Goal: Find specific page/section: Find specific page/section

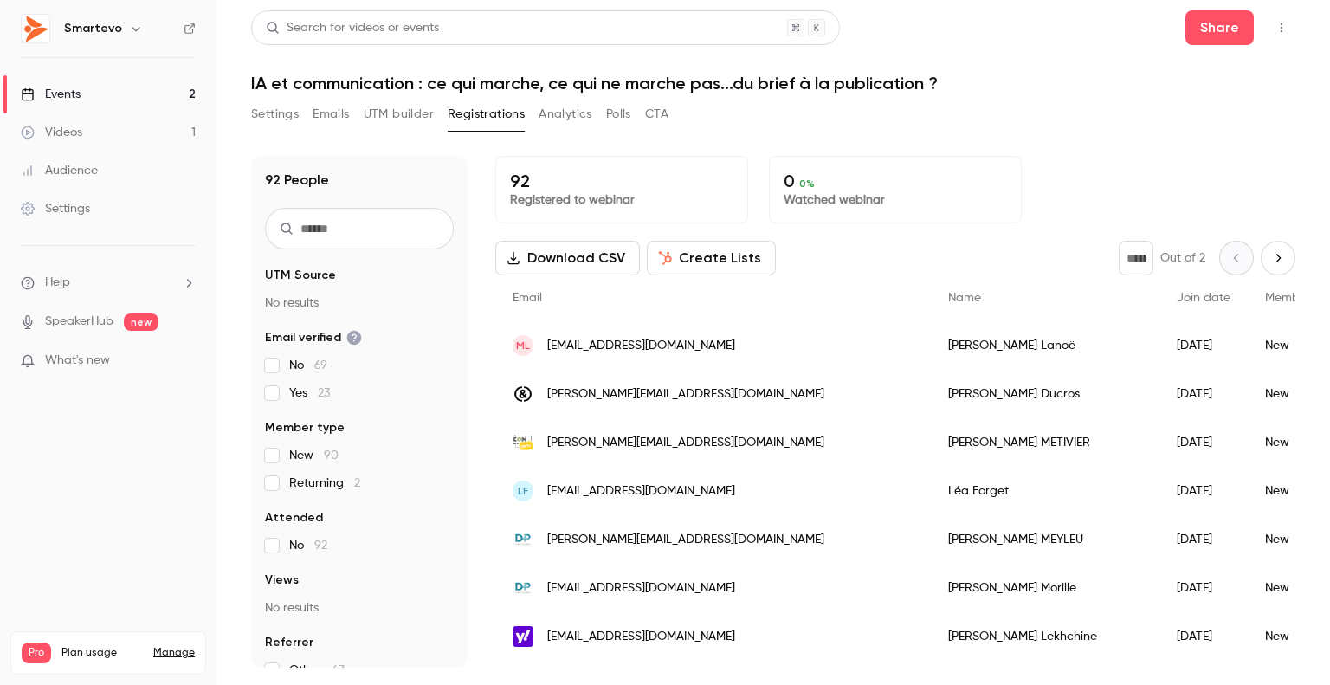
click at [98, 84] on link "Events 2" at bounding box center [108, 94] width 216 height 38
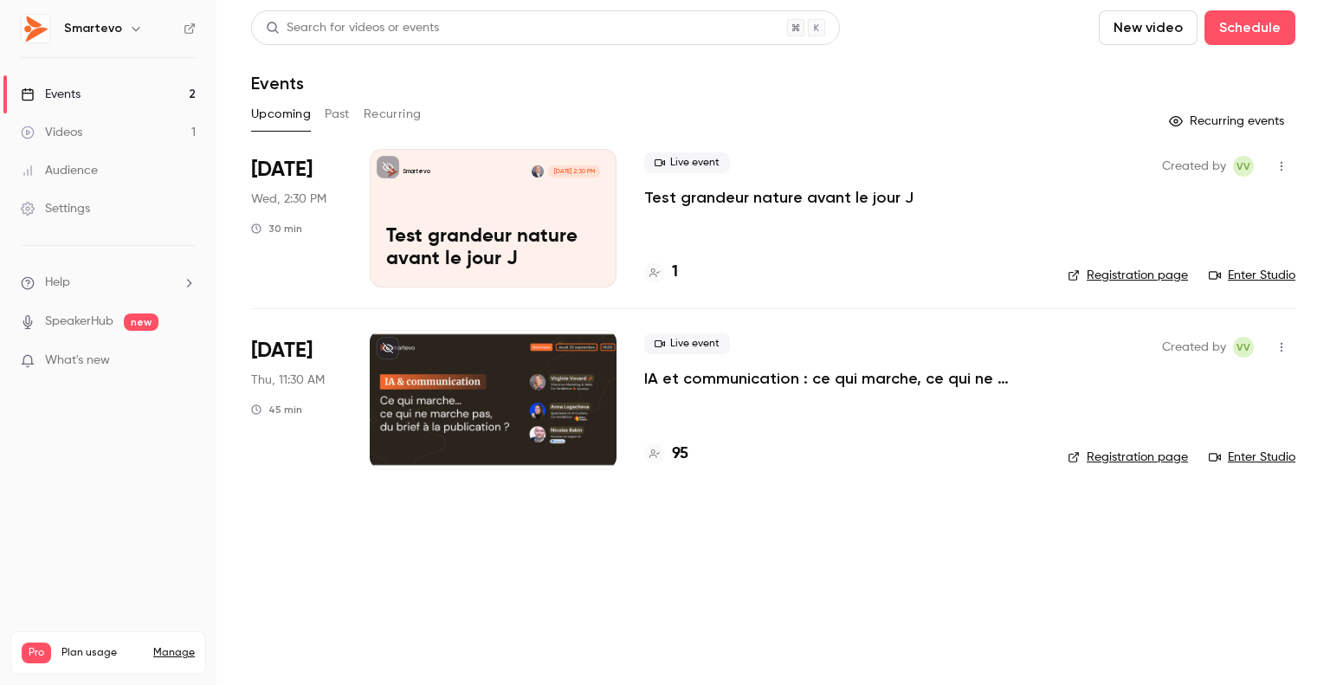
click at [533, 373] on div at bounding box center [493, 399] width 247 height 139
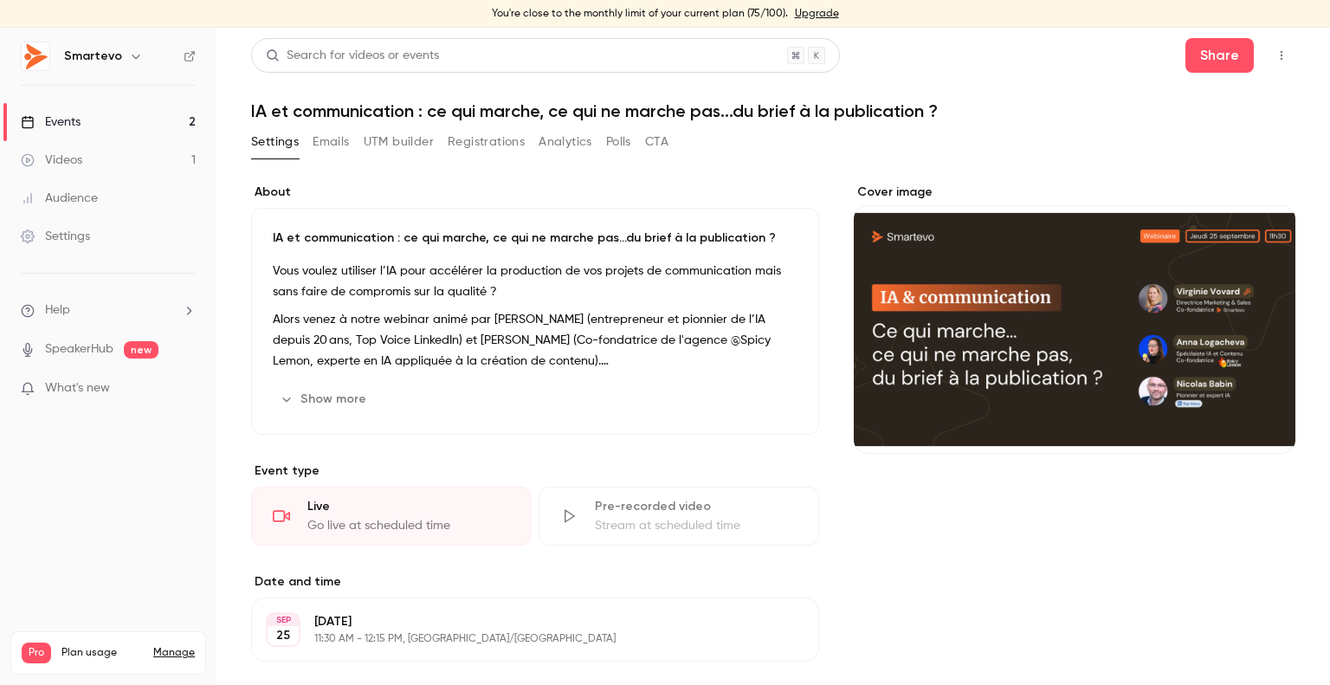
click at [509, 141] on button "Registrations" at bounding box center [486, 142] width 77 height 28
